Goal: Information Seeking & Learning: Learn about a topic

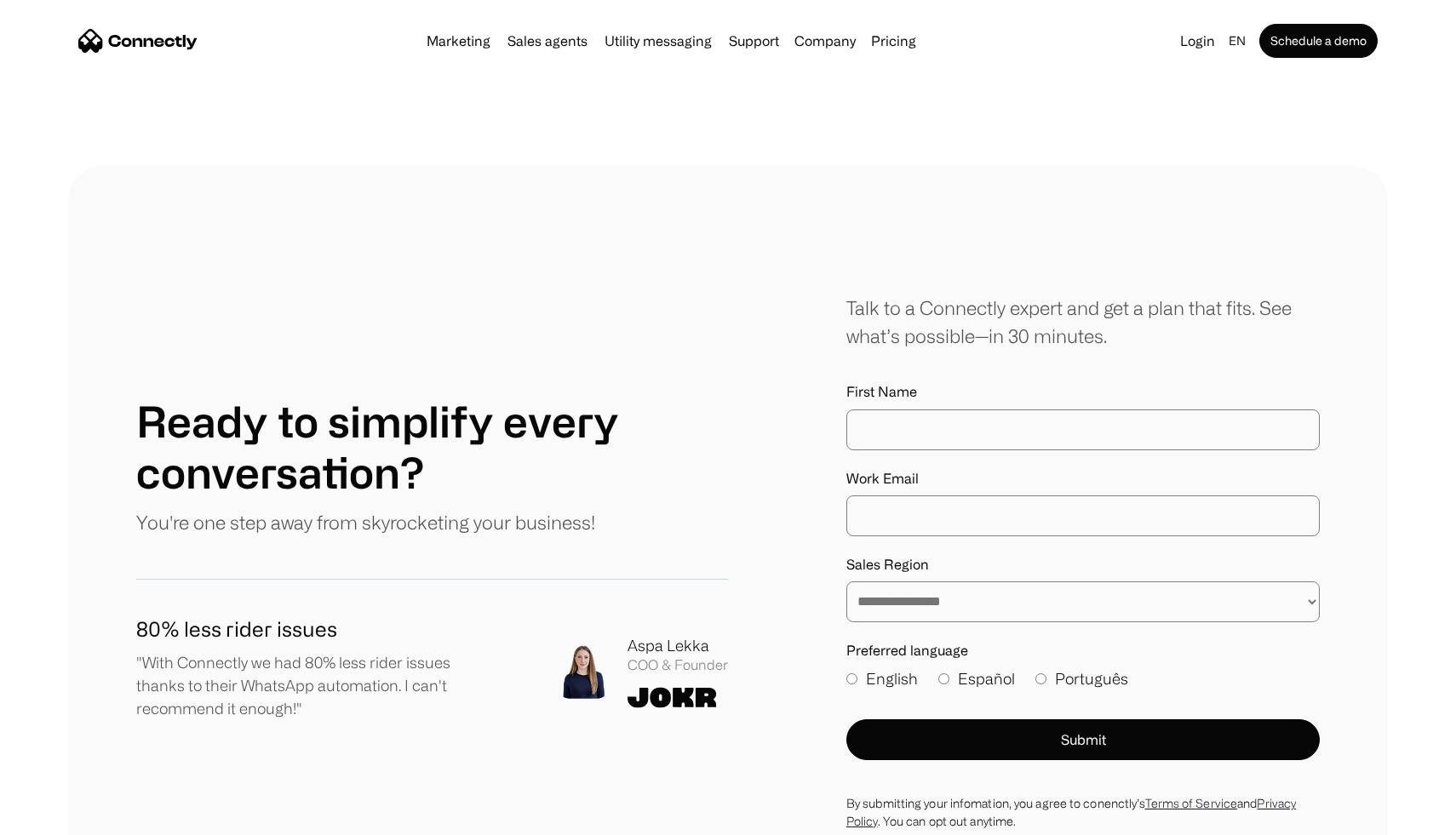
scroll to position [9672, 0]
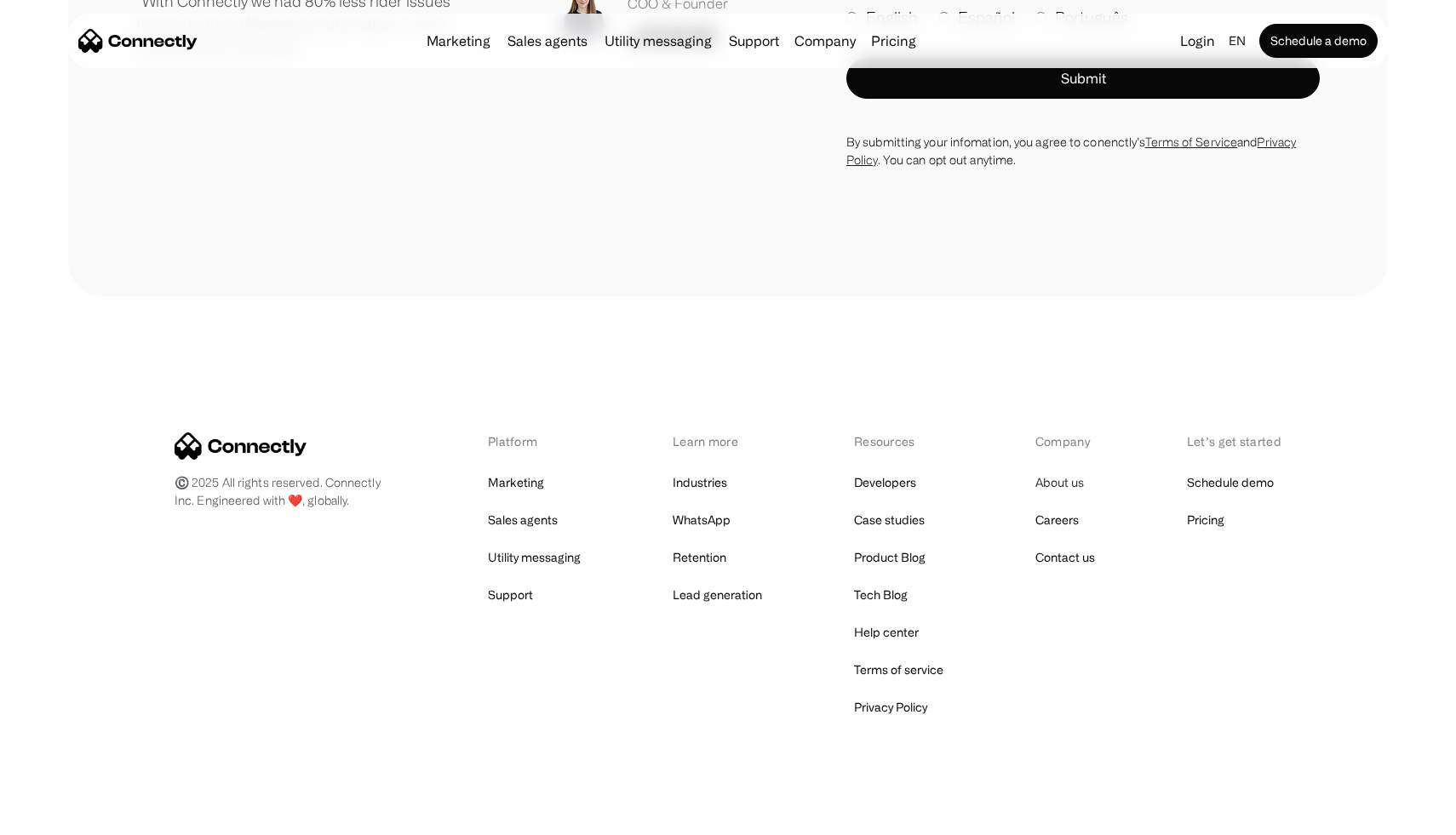
click at [1055, 470] on link "About us" at bounding box center [1059, 482] width 49 height 24
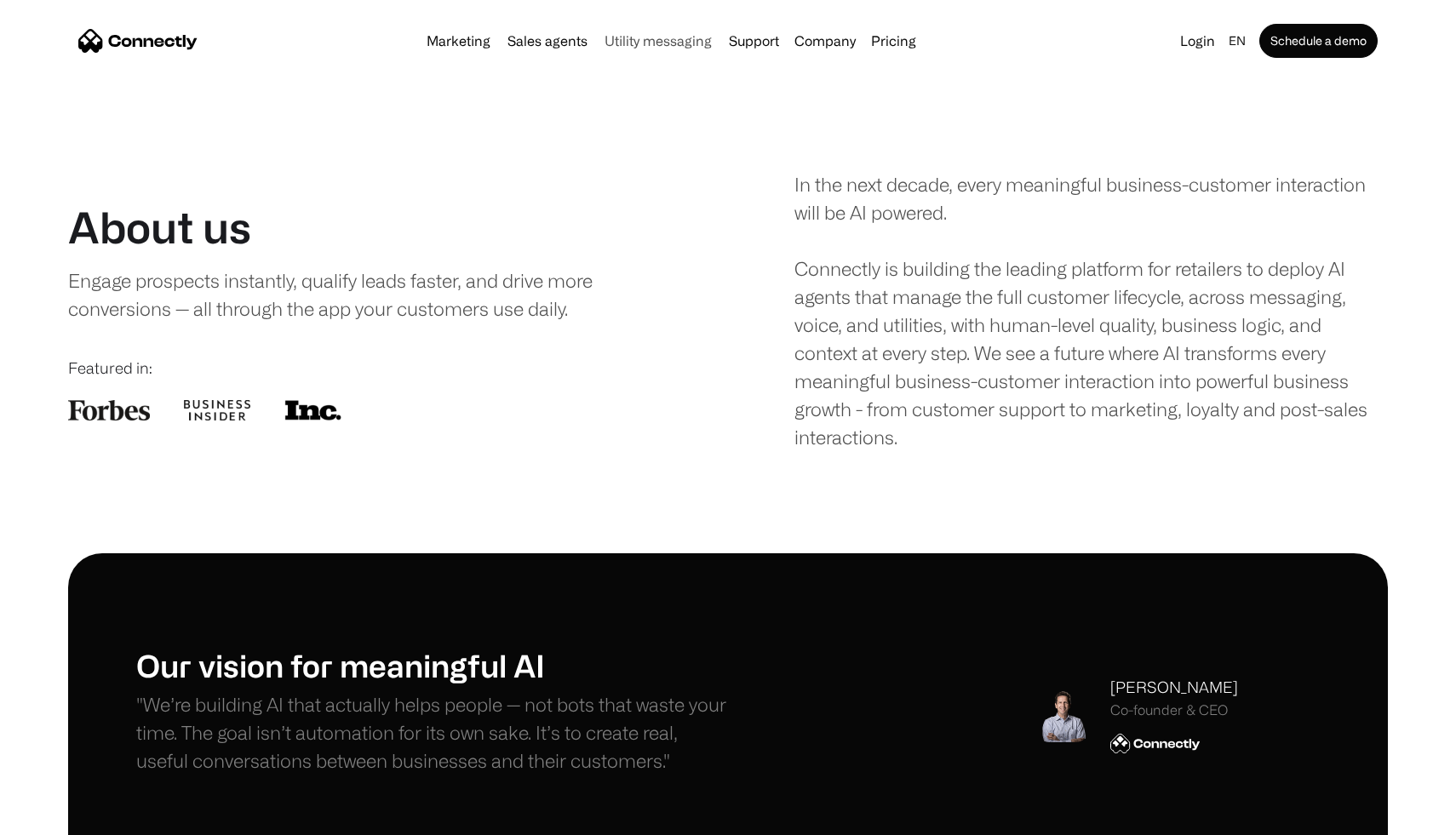
click at [655, 41] on link "Utility messaging" at bounding box center [658, 41] width 121 height 14
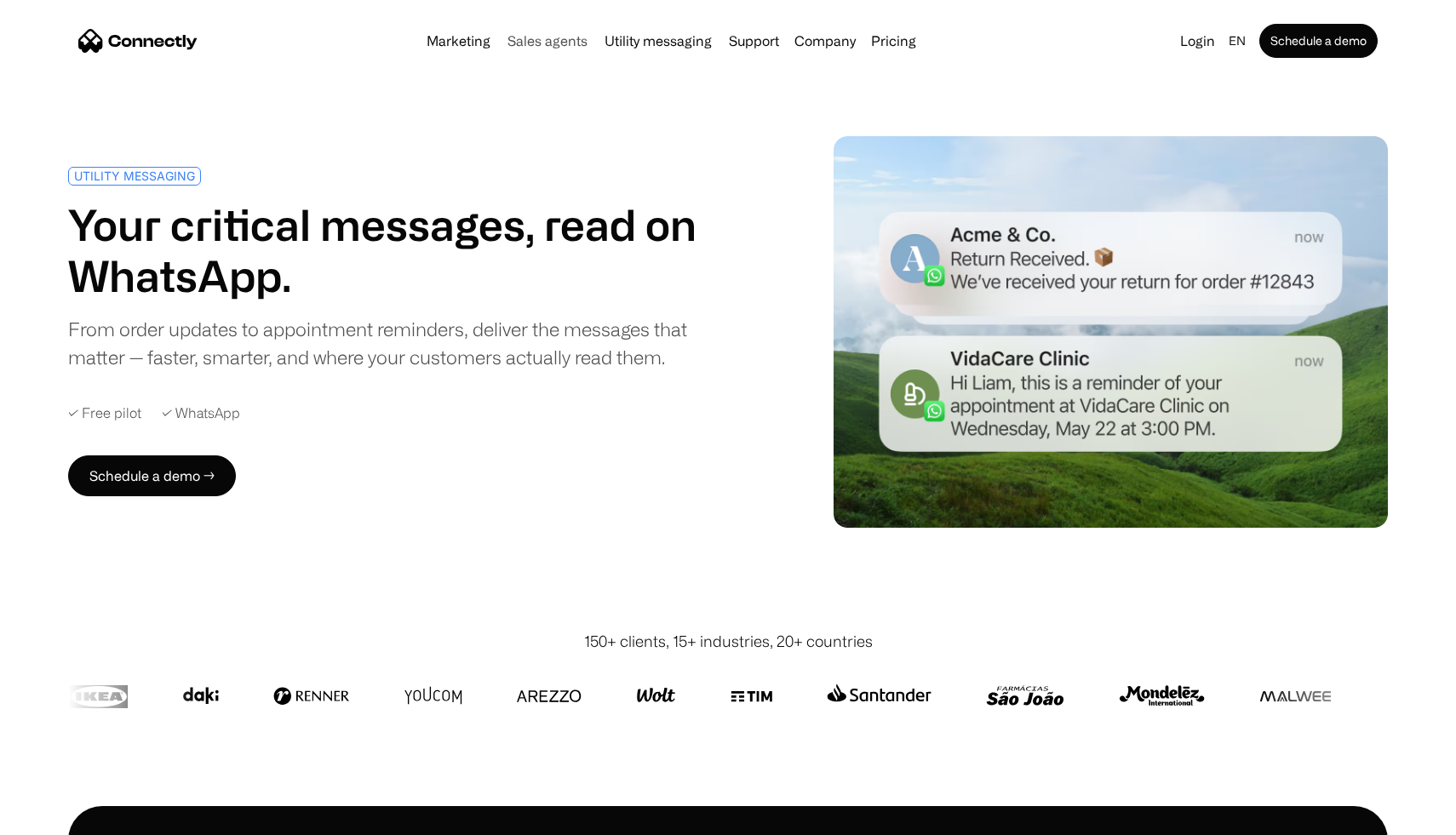
click at [570, 38] on link "Sales agents" at bounding box center [547, 41] width 93 height 14
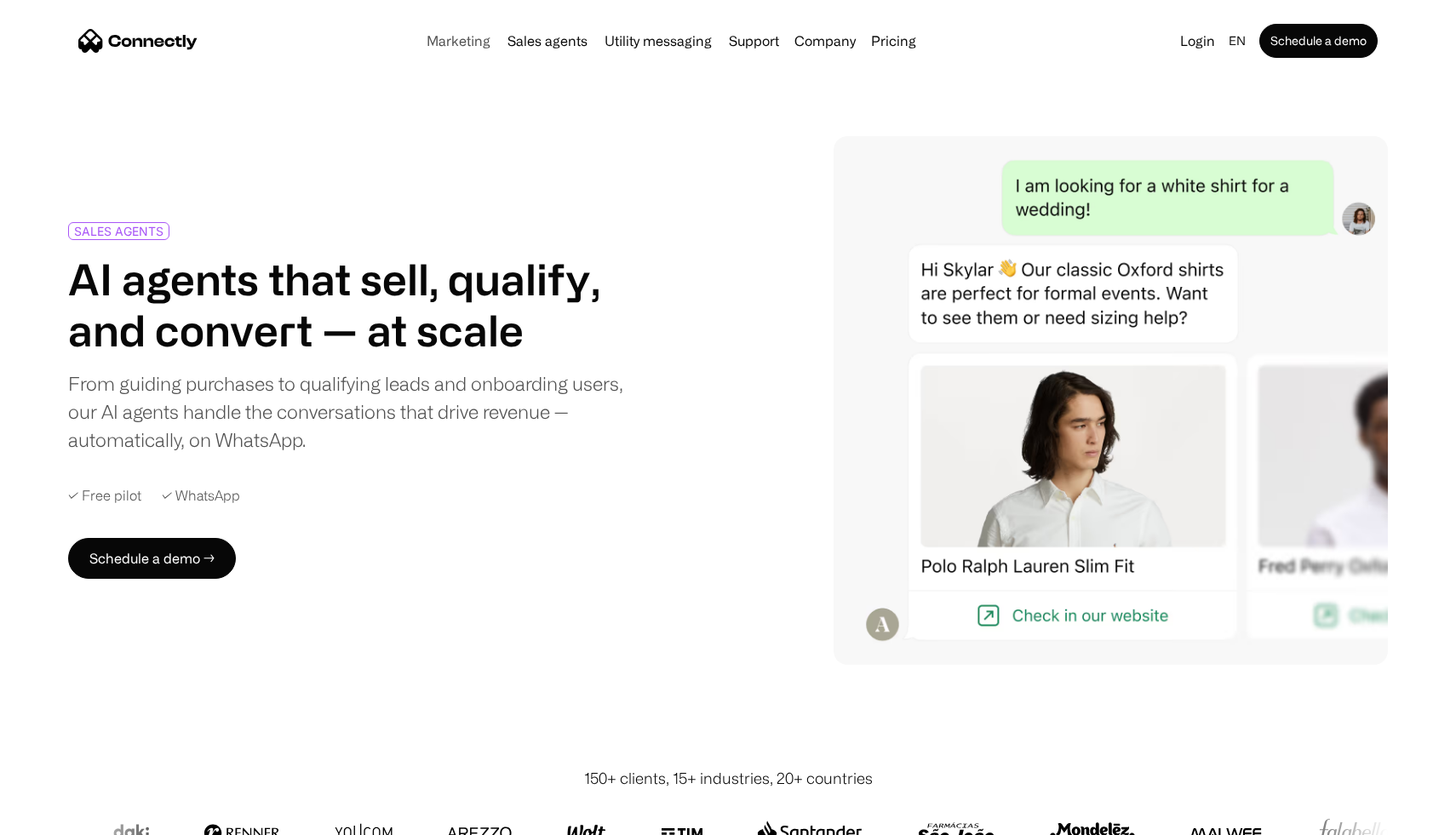
click at [472, 40] on link "Marketing" at bounding box center [459, 41] width 78 height 14
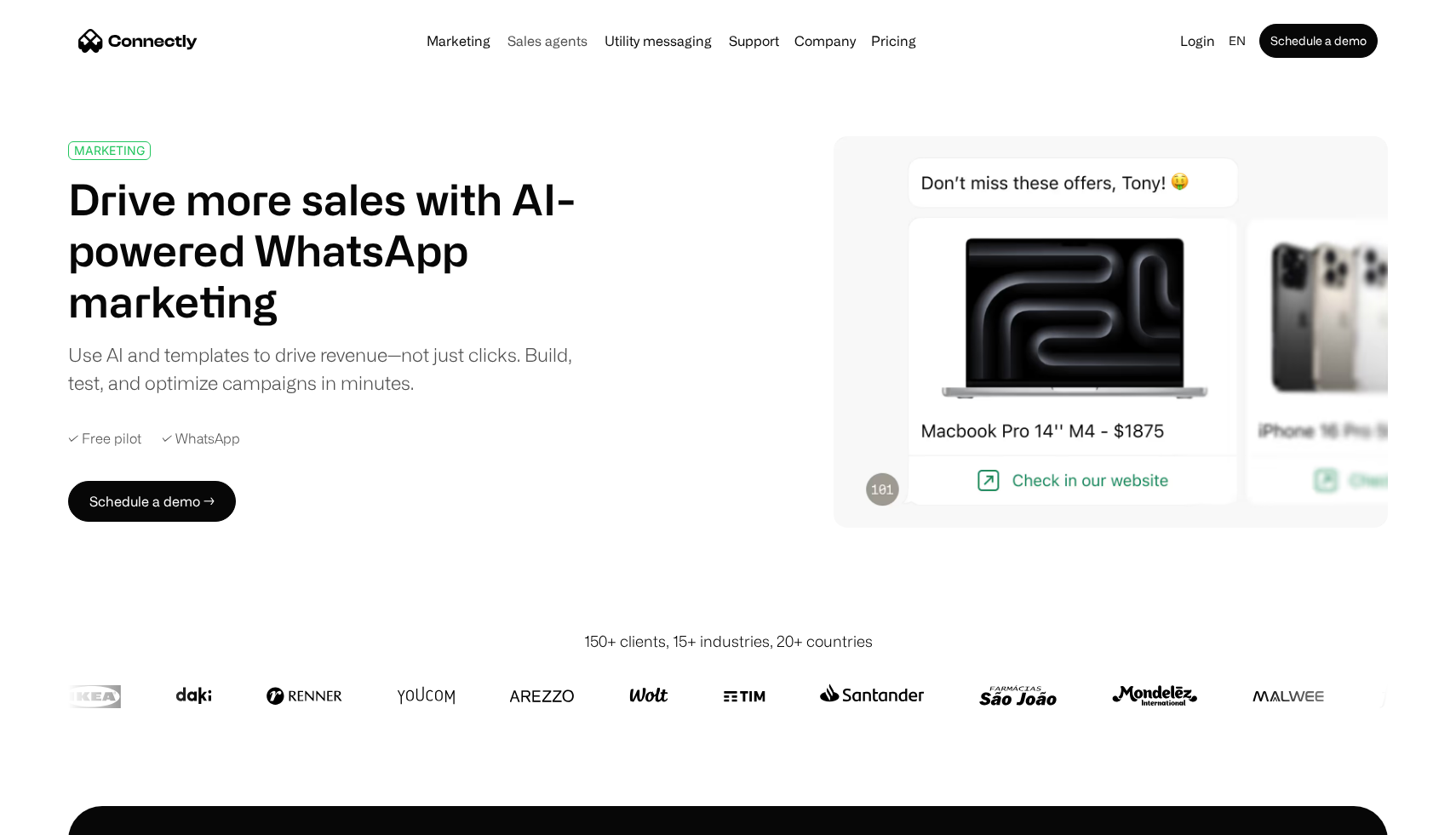
click at [549, 38] on link "Sales agents" at bounding box center [547, 41] width 93 height 14
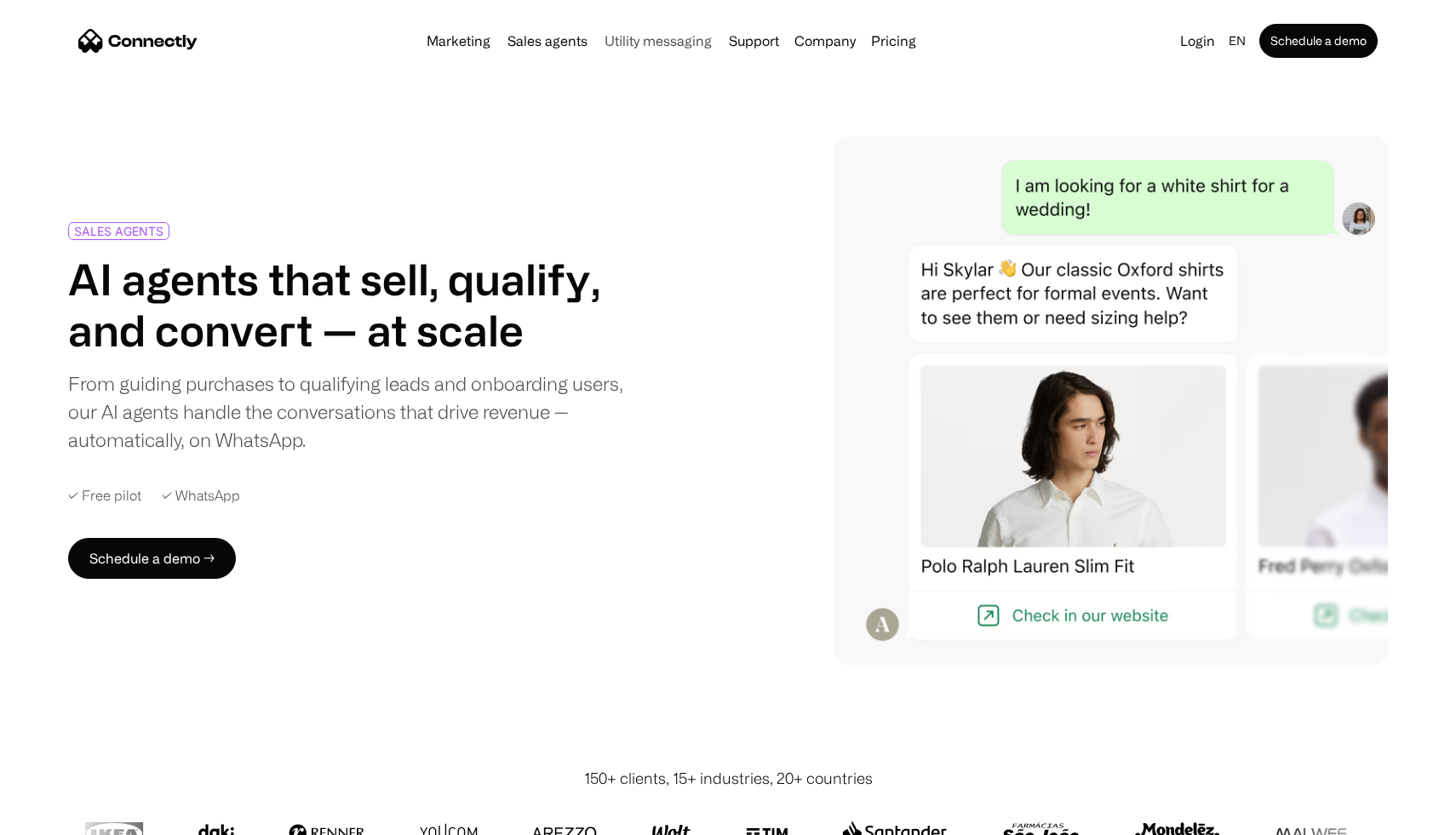
click at [648, 37] on link "Utility messaging" at bounding box center [658, 41] width 121 height 14
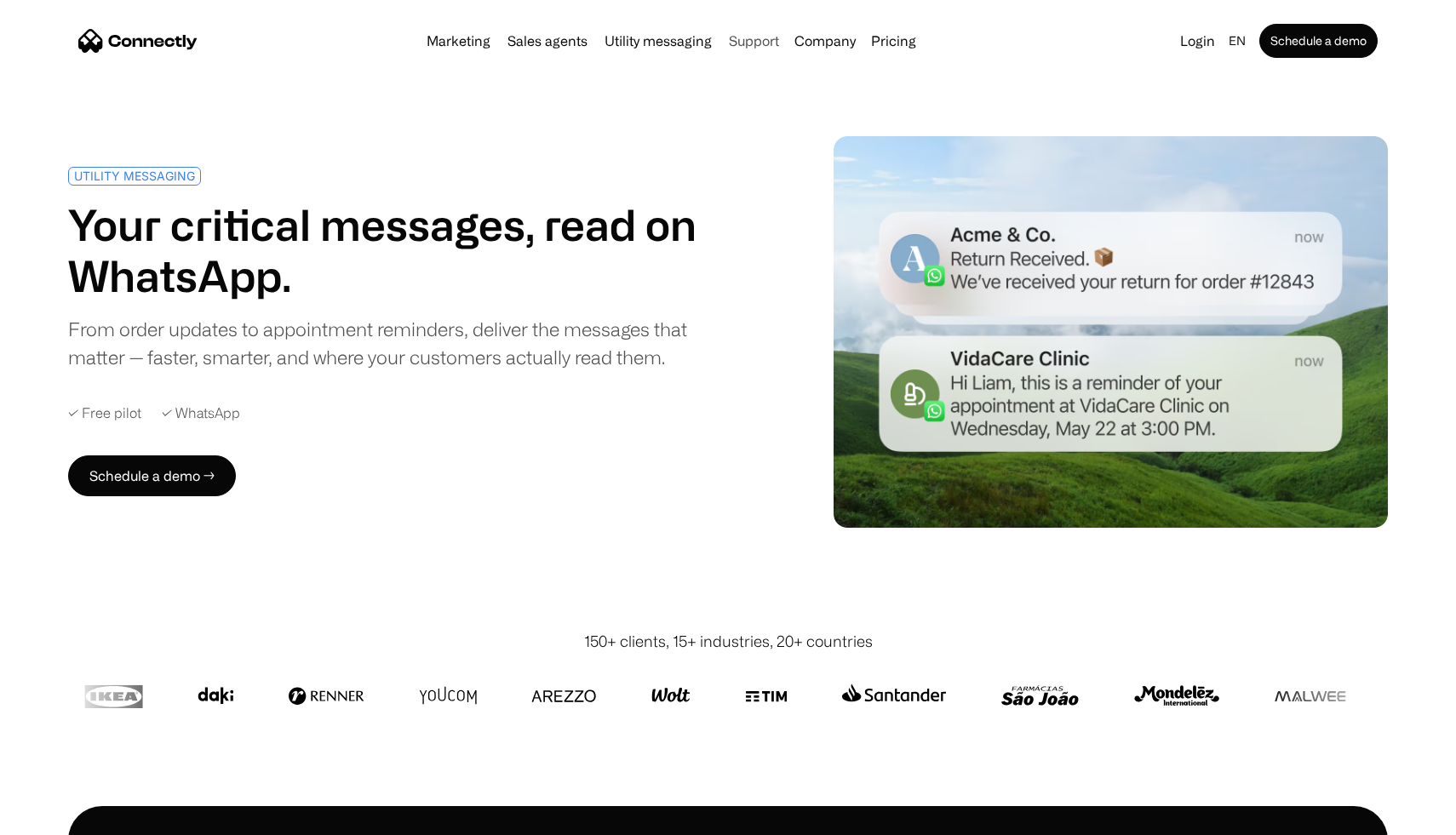
click at [768, 38] on link "Support" at bounding box center [754, 41] width 64 height 14
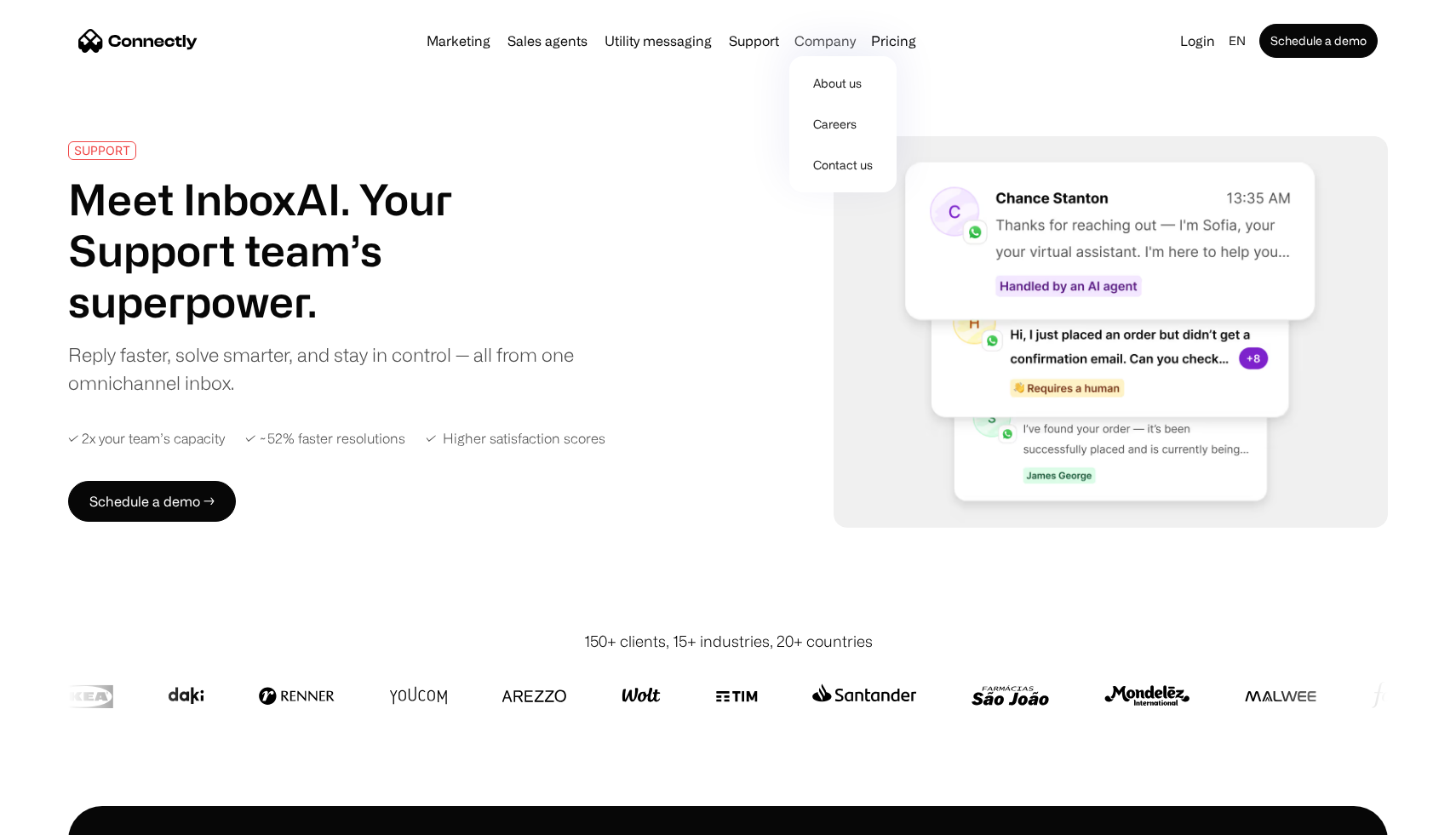
click at [830, 45] on div "Company" at bounding box center [824, 41] width 61 height 24
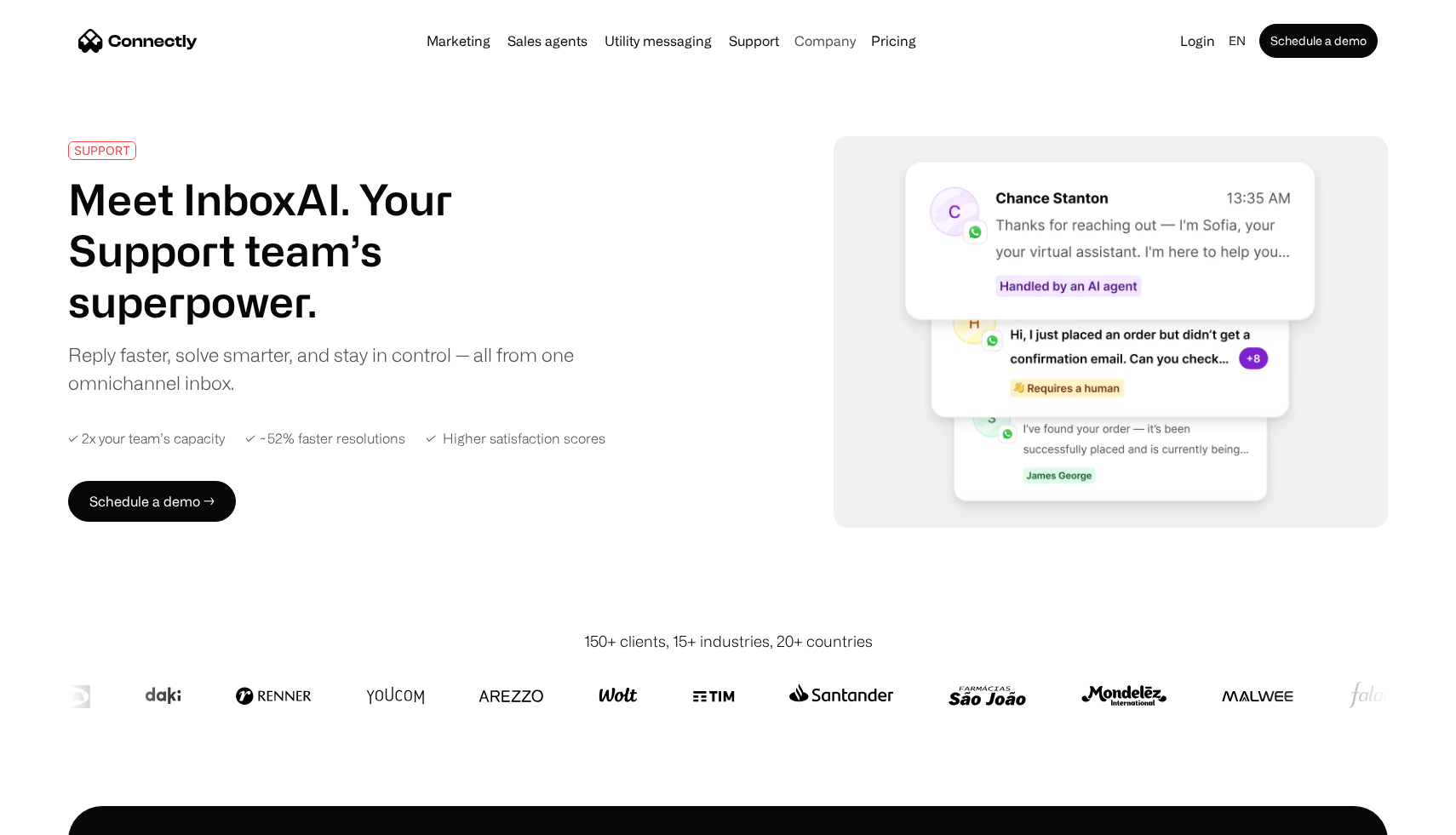
click at [830, 45] on div "Company" at bounding box center [824, 41] width 61 height 24
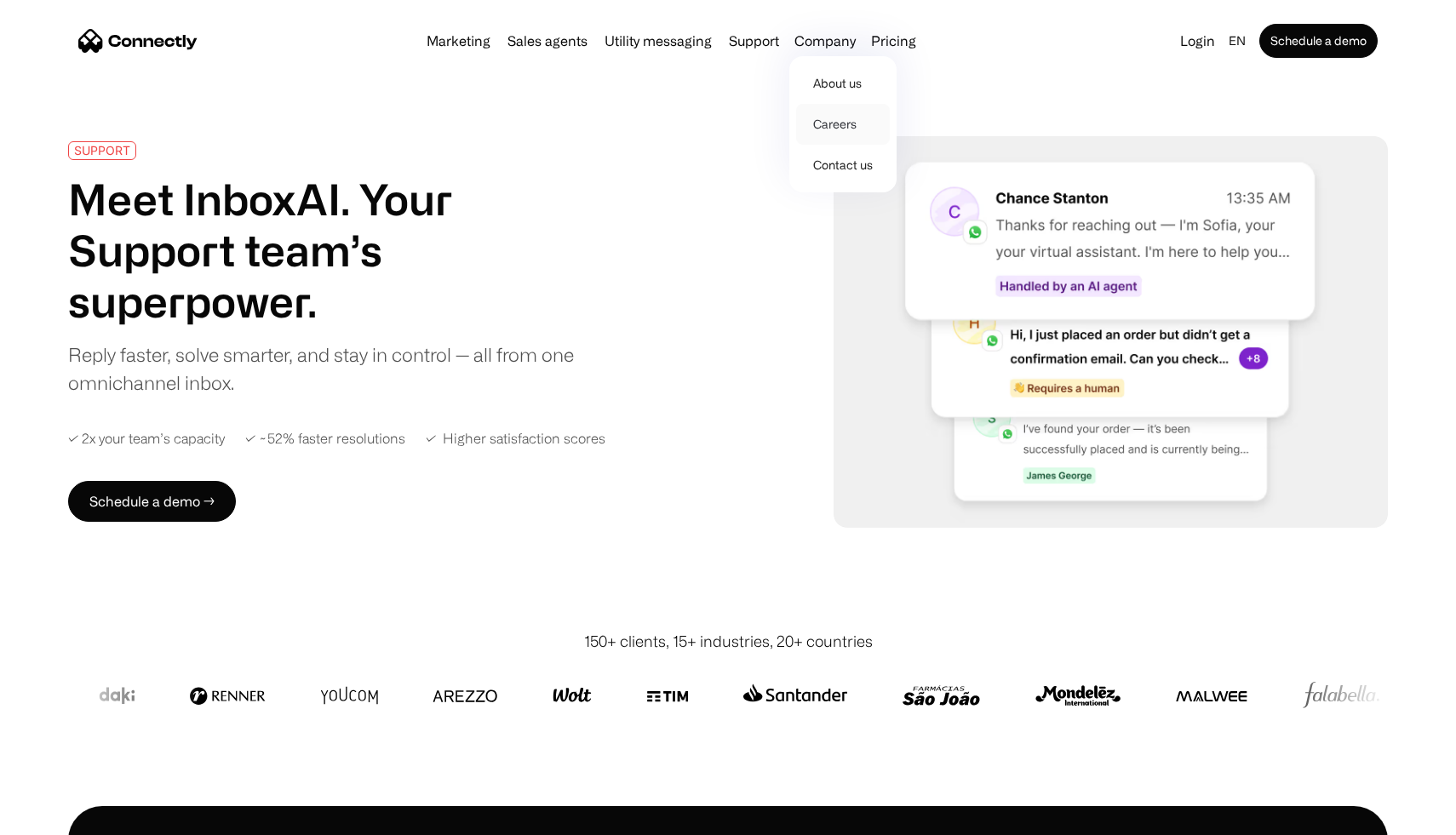
click at [833, 119] on link "Careers" at bounding box center [843, 124] width 93 height 41
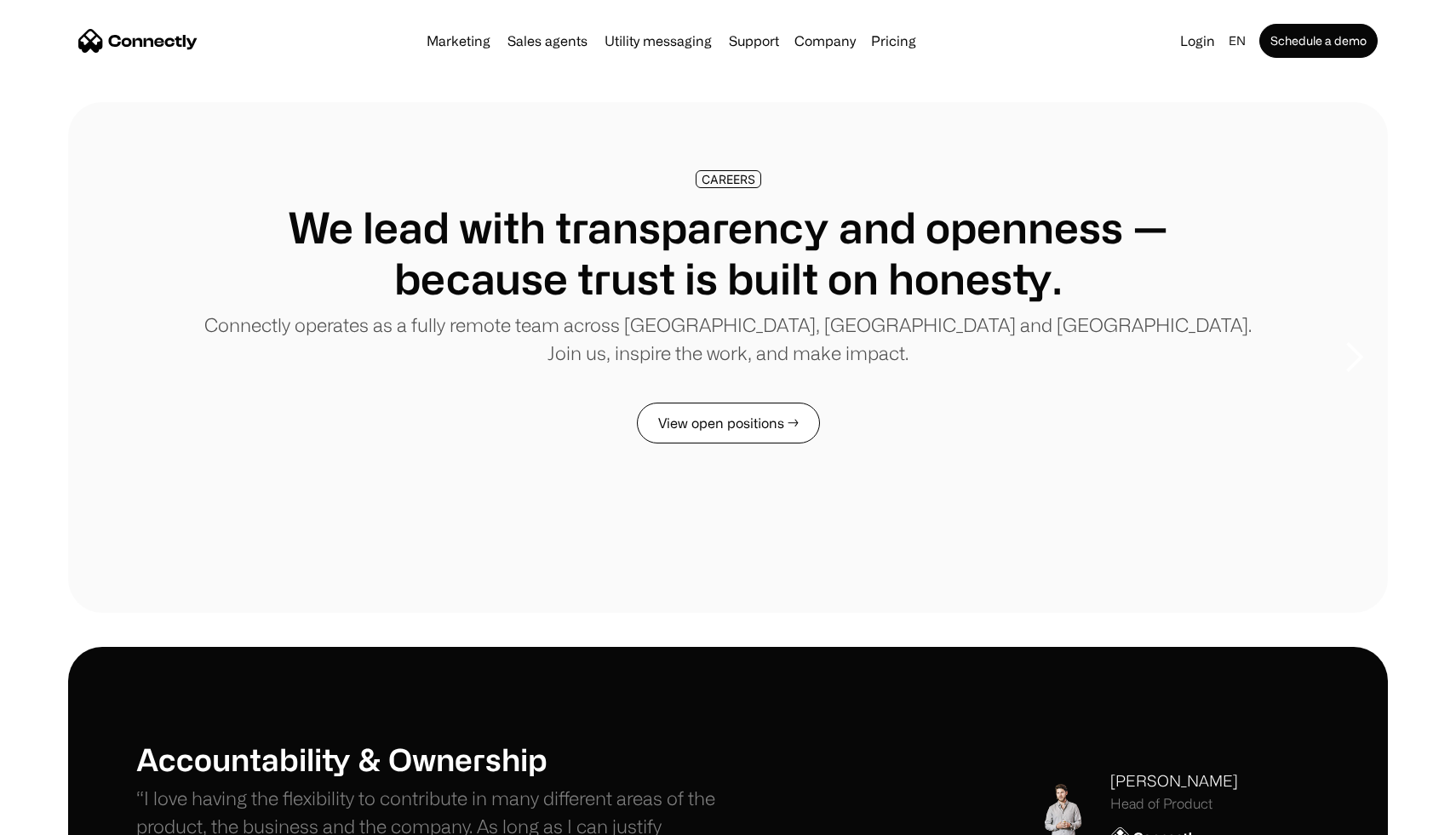
click at [757, 422] on link "View open positions →" at bounding box center [728, 423] width 183 height 41
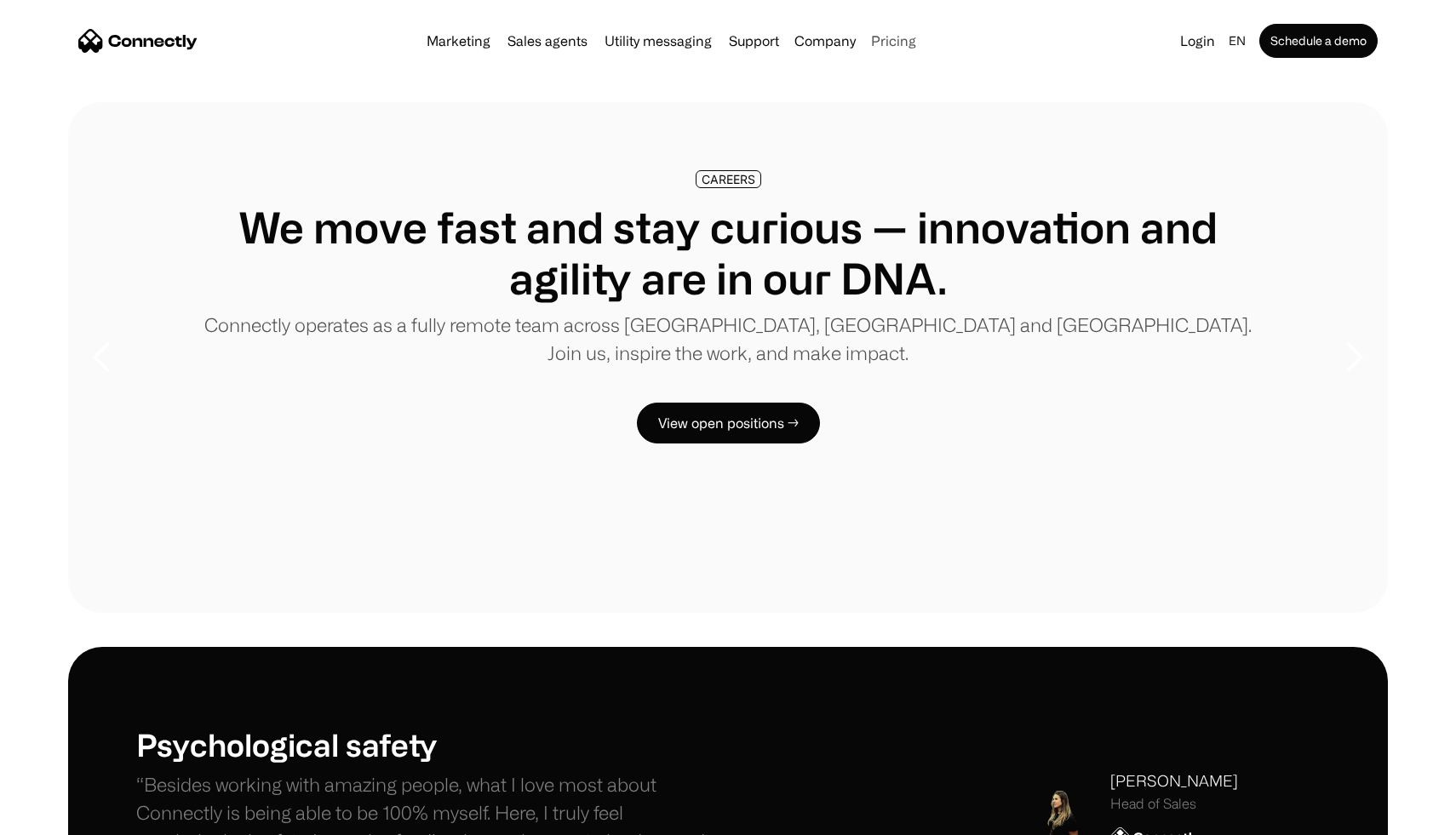
click at [890, 40] on link "Pricing" at bounding box center [893, 41] width 58 height 14
